Goal: Task Accomplishment & Management: Manage account settings

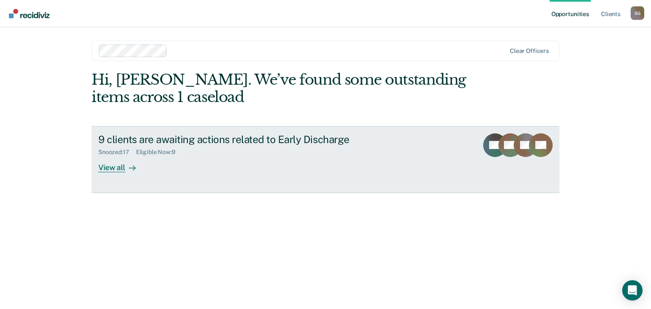
click at [110, 167] on div "View all" at bounding box center [121, 164] width 47 height 17
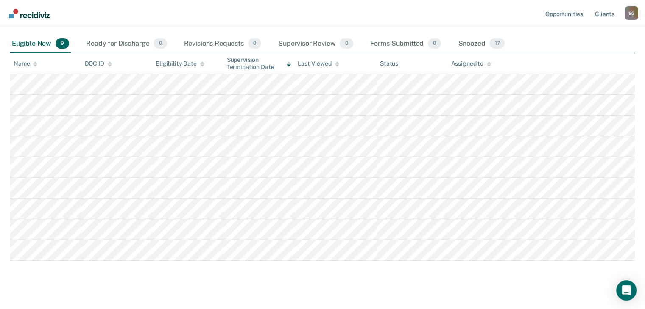
scroll to position [81, 0]
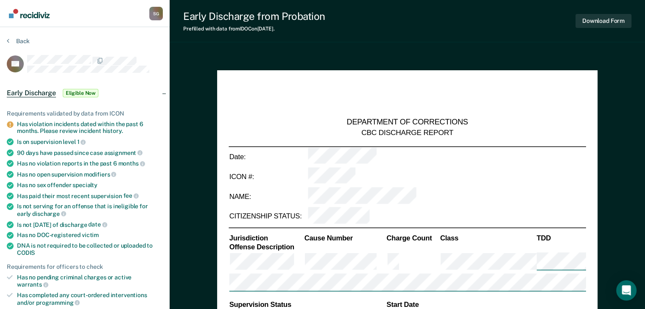
type textarea "x"
click at [14, 45] on div "Back" at bounding box center [85, 46] width 156 height 18
click at [10, 41] on button "Back" at bounding box center [18, 41] width 23 height 8
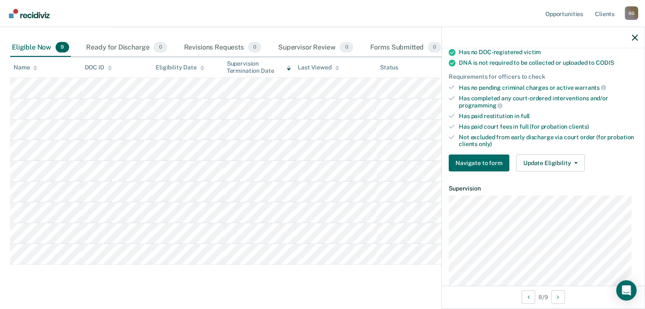
scroll to position [190, 0]
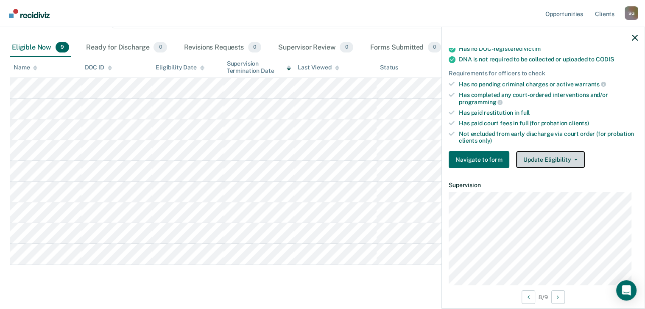
click at [558, 151] on button "Update Eligibility" at bounding box center [550, 159] width 69 height 17
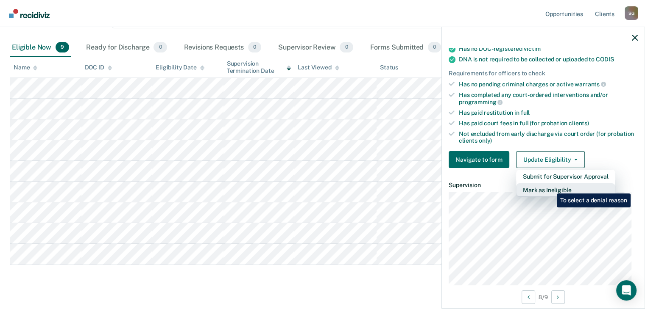
click at [550, 187] on button "Mark as Ineligible" at bounding box center [565, 191] width 99 height 14
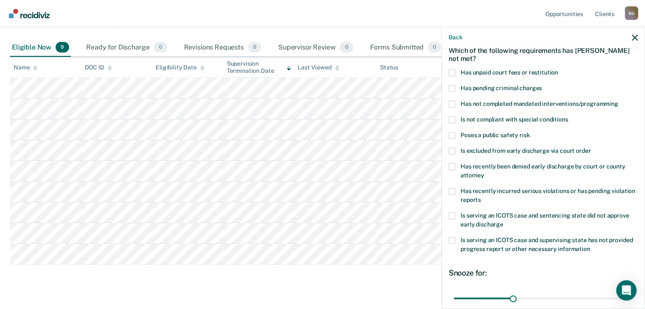
scroll to position [42, 0]
click at [453, 104] on span at bounding box center [452, 105] width 7 height 7
click at [618, 102] on input "Has not completed mandated interventions/programming" at bounding box center [618, 102] width 0 height 0
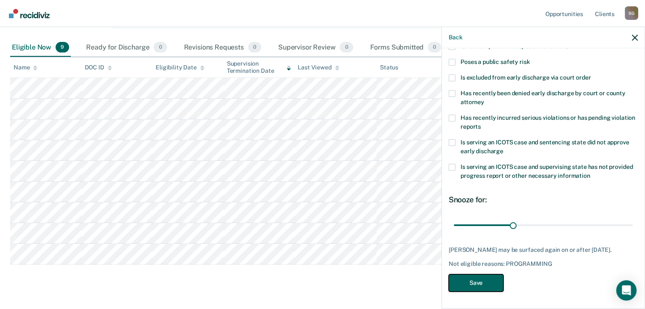
click at [468, 284] on button "Save" at bounding box center [476, 283] width 55 height 17
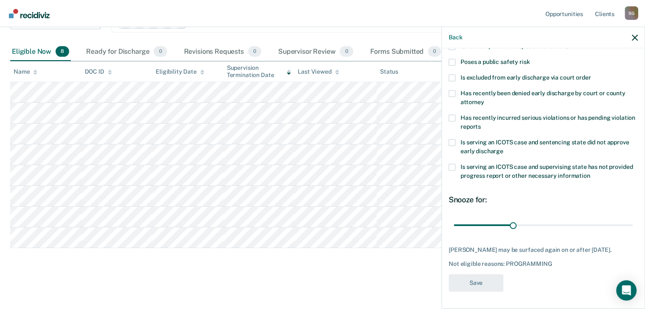
scroll to position [76, 0]
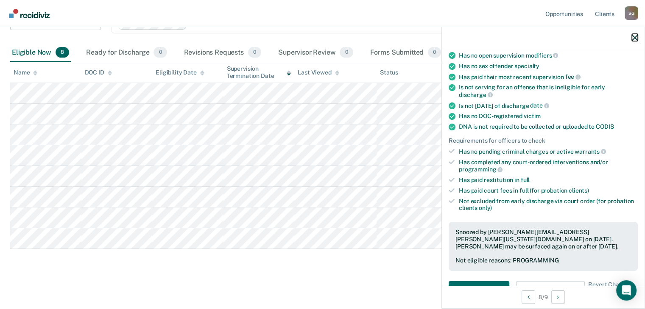
click at [634, 40] on icon "button" at bounding box center [635, 38] width 6 height 6
